Goal: Task Accomplishment & Management: Manage account settings

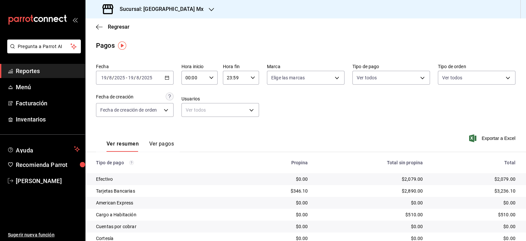
click at [184, 7] on div "Sucursal: [GEOGRAPHIC_DATA] Mx" at bounding box center [154, 9] width 126 height 18
click at [136, 42] on div "Hotel Bellas Artes" at bounding box center [135, 43] width 88 height 7
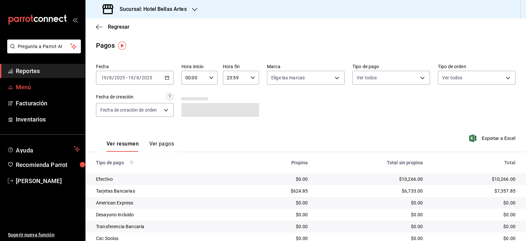
click at [33, 84] on span "Menú" at bounding box center [48, 87] width 64 height 9
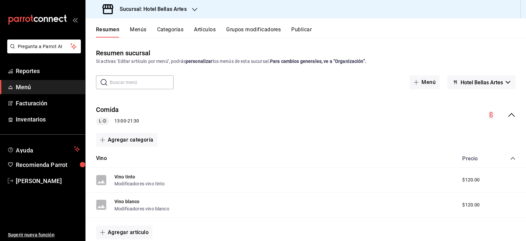
click at [452, 45] on div "Resumen sucursal Si activas ‘Editar artículo por menú’, podrás personalizar los…" at bounding box center [306, 138] width 441 height 203
click at [141, 31] on button "Menús" at bounding box center [138, 31] width 16 height 11
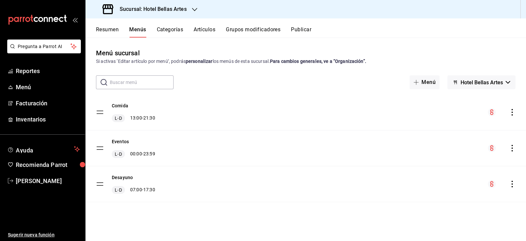
click at [512, 150] on icon "actions" at bounding box center [512, 148] width 1 height 7
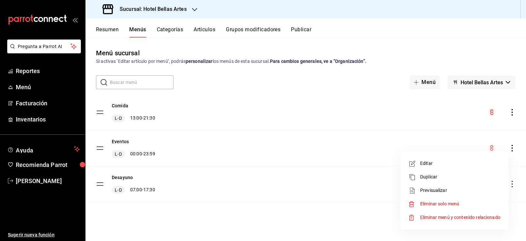
click at [429, 163] on span "Editar" at bounding box center [460, 163] width 80 height 7
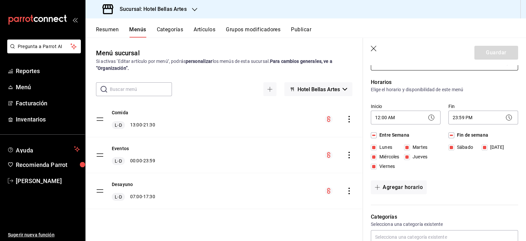
scroll to position [82, 0]
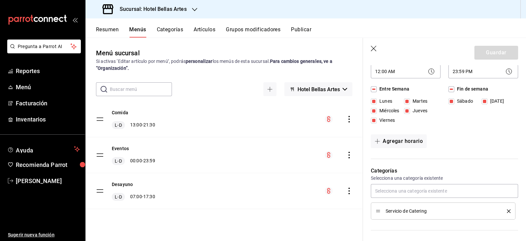
click at [254, 157] on div "Eventos L-D 00:00 - 23:59" at bounding box center [225, 155] width 278 height 36
click at [375, 50] on icon "button" at bounding box center [374, 49] width 7 height 7
checkbox input "false"
type input "1755734661054"
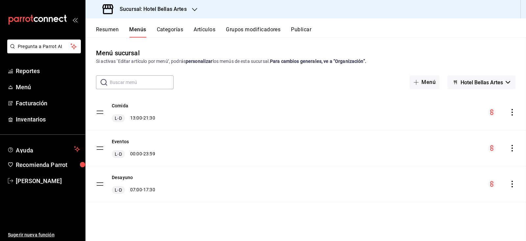
checkbox input "false"
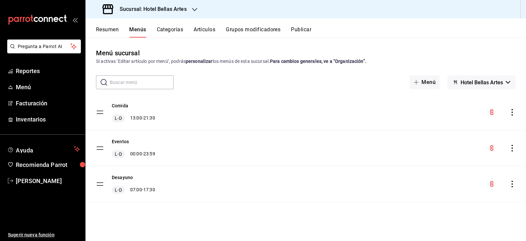
checkbox input "false"
